Goal: Task Accomplishment & Management: Manage account settings

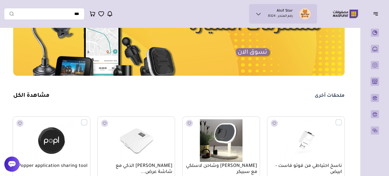
scroll to position [380, 0]
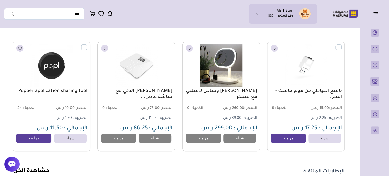
drag, startPoint x: 244, startPoint y: 109, endPoint x: 228, endPoint y: 110, distance: 15.8
click at [228, 110] on span "السعر : 260.00 ر.س" at bounding box center [240, 108] width 36 height 5
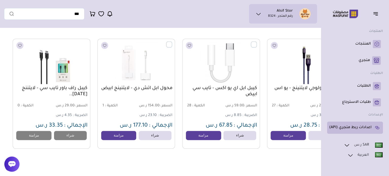
scroll to position [0, 0]
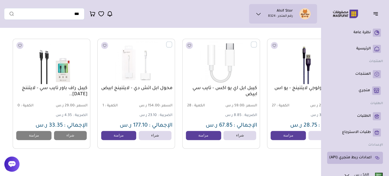
click at [361, 158] on p "اعدادات ربط متجري (API)" at bounding box center [350, 157] width 42 height 5
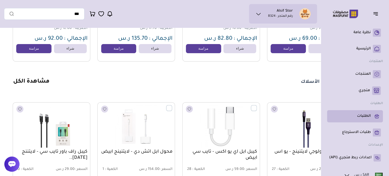
scroll to position [609, 0]
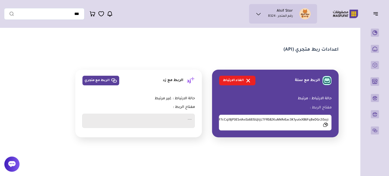
click at [247, 83] on icon at bounding box center [248, 81] width 6 height 6
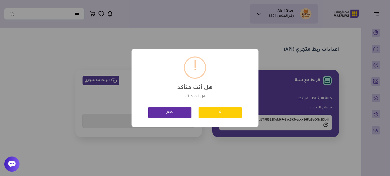
click at [168, 110] on button "نعم" at bounding box center [169, 112] width 43 height 11
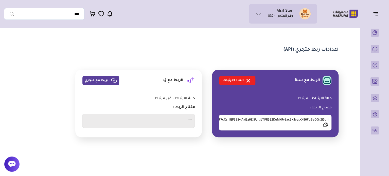
click at [277, 15] on p "رقم المتجر : 8324" at bounding box center [280, 16] width 25 height 5
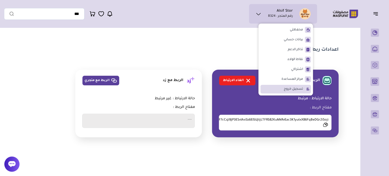
click at [303, 88] on li "تسجيل خروج" at bounding box center [285, 89] width 50 height 9
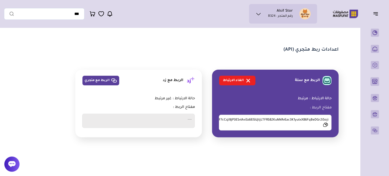
click at [276, 16] on p "رقم المتجر : 8324" at bounding box center [280, 16] width 25 height 5
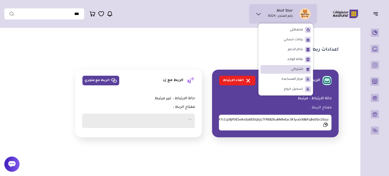
click at [298, 72] on span "اشتراكي" at bounding box center [297, 69] width 12 height 5
